Goal: Find specific page/section: Find specific page/section

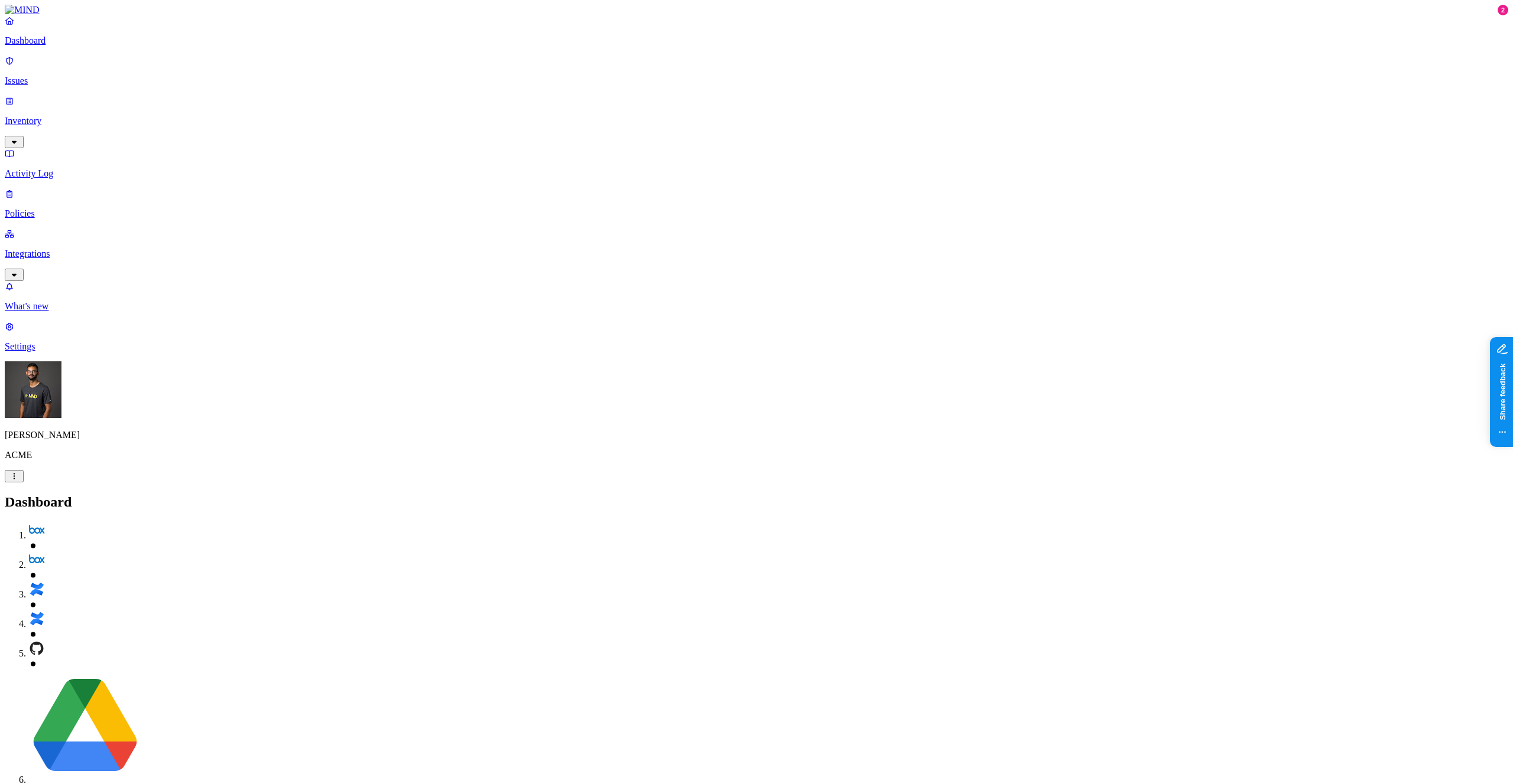
click at [81, 116] on p "Inventory" at bounding box center [756, 121] width 1503 height 11
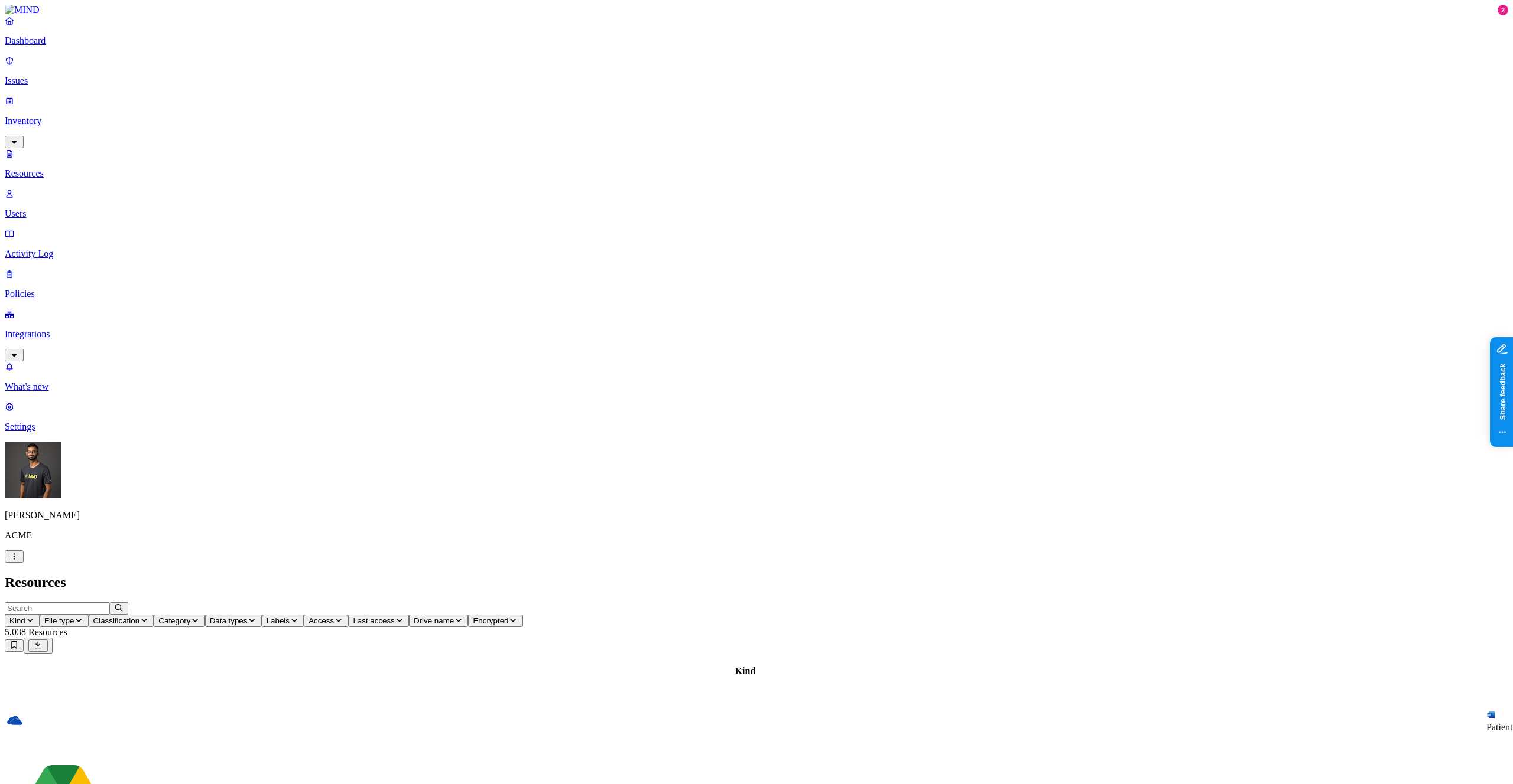
click at [34, 617] on icon "button" at bounding box center [30, 620] width 10 height 8
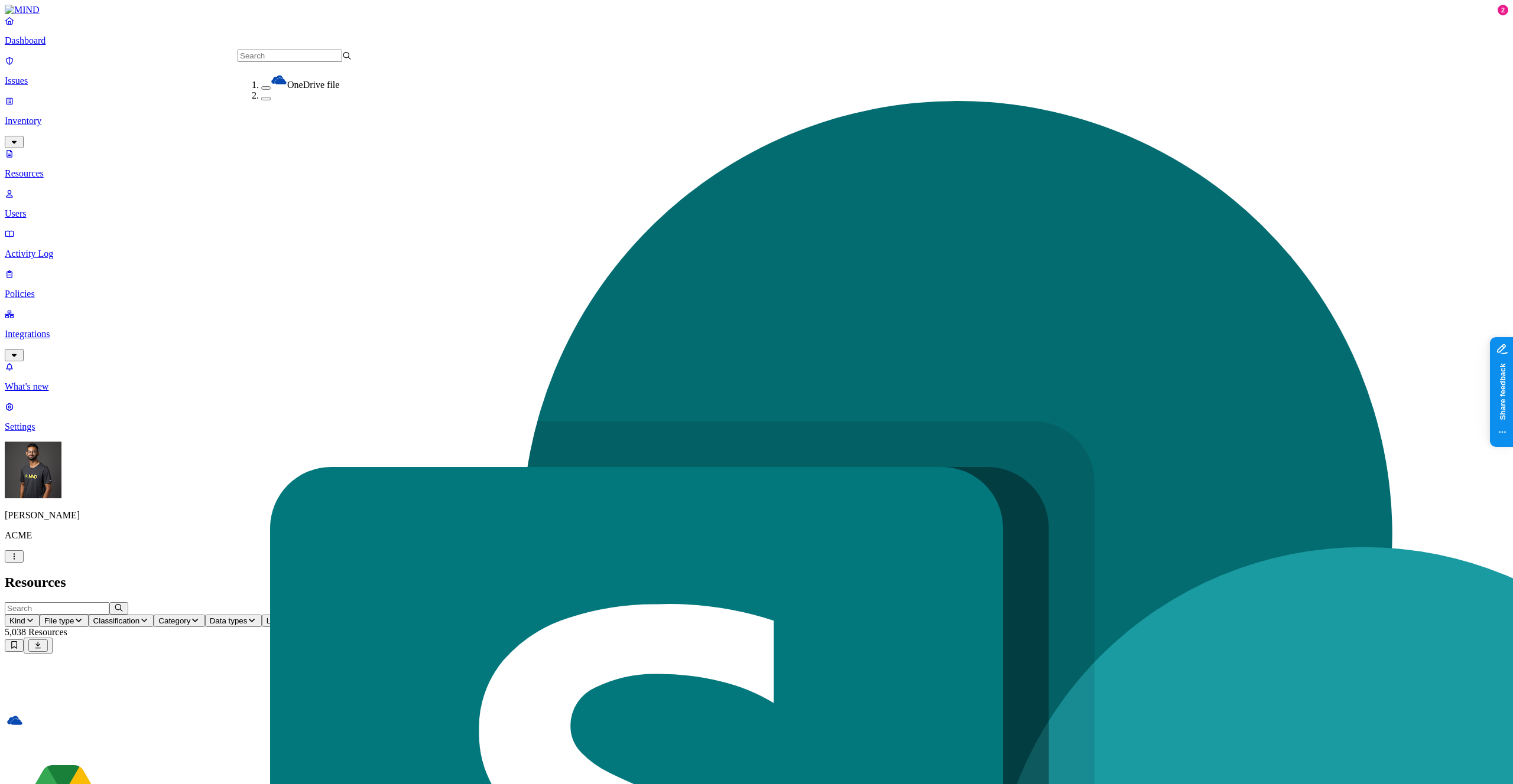
click at [261, 90] on div "OneDrive file" at bounding box center [317, 80] width 114 height 19
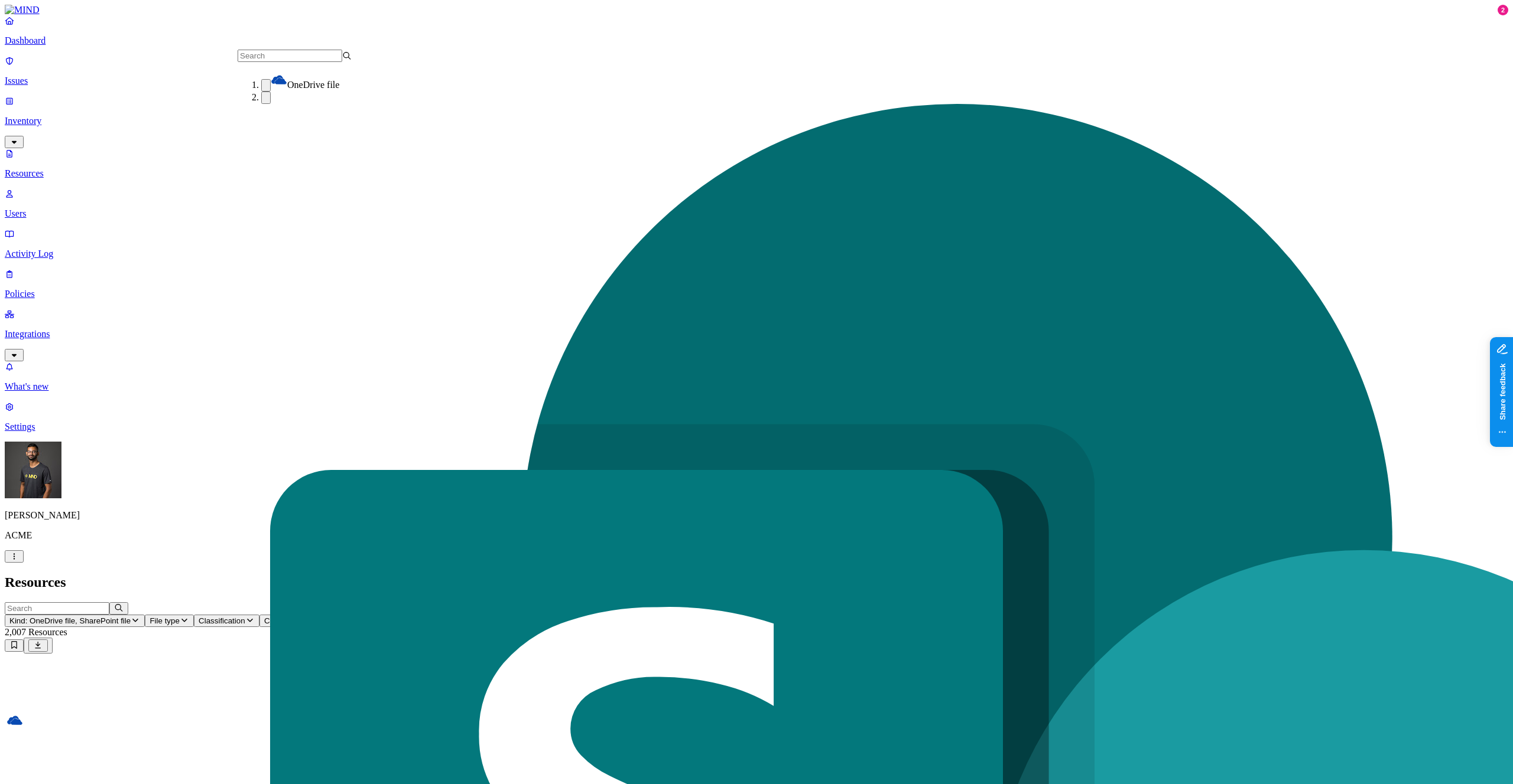
click at [611, 575] on h2 "Resources" at bounding box center [756, 582] width 1503 height 16
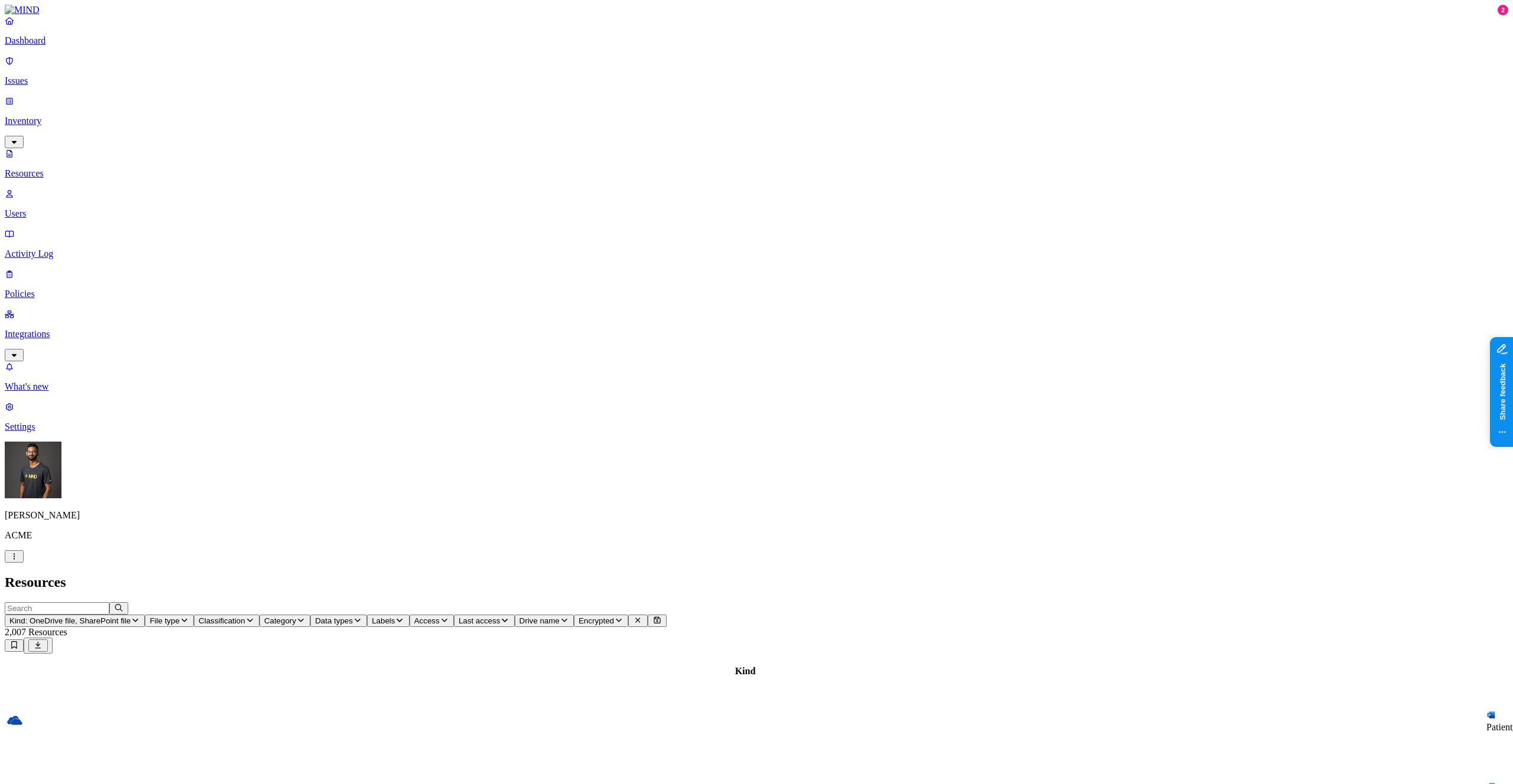
click at [449, 617] on icon "button" at bounding box center [444, 620] width 10 height 8
click at [696, 250] on span "Public" at bounding box center [684, 255] width 24 height 10
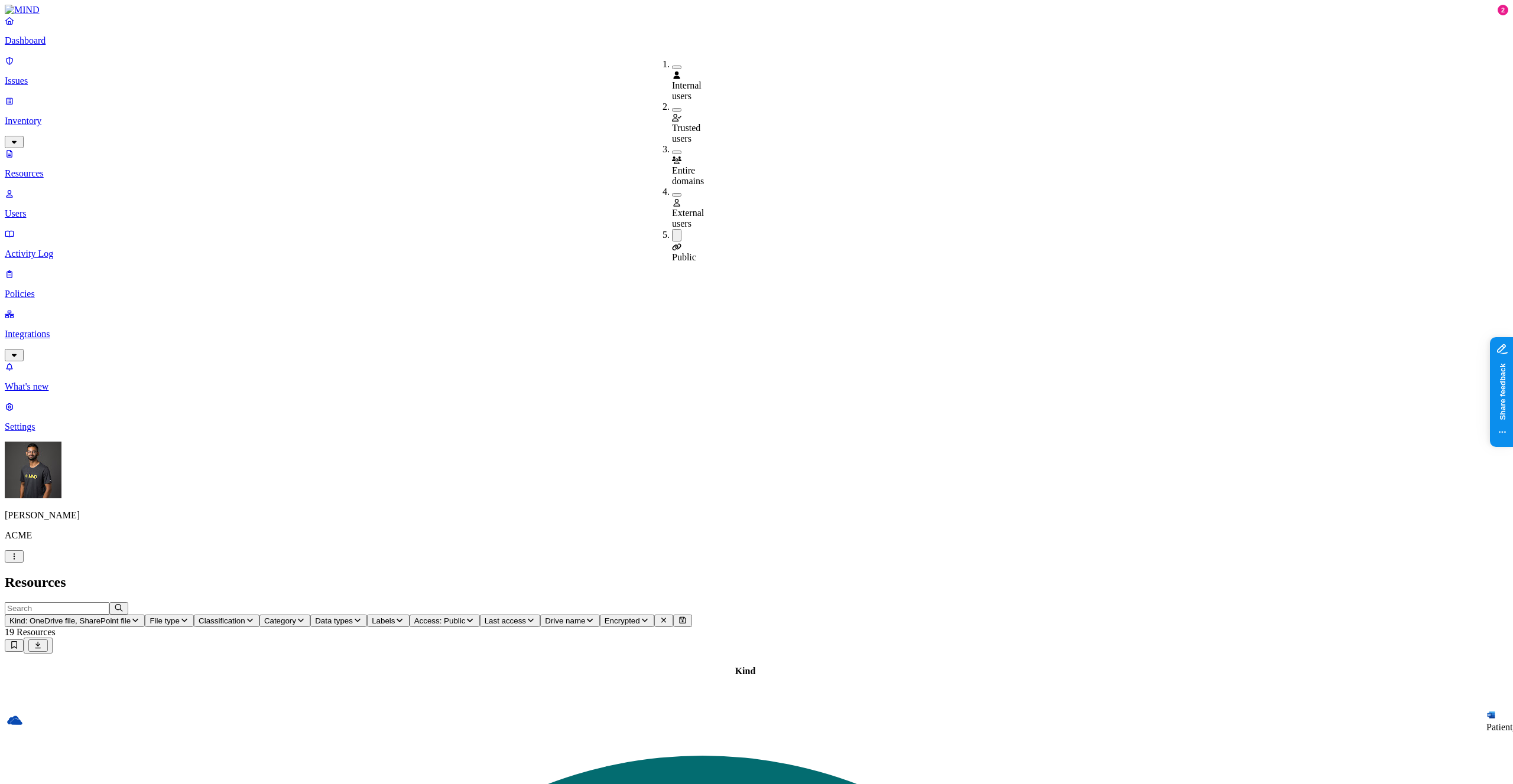
click at [967, 603] on header "Kind: OneDrive file, SharePoint file File type Classification Category Data typ…" at bounding box center [756, 628] width 1503 height 51
